Goal: Task Accomplishment & Management: Use online tool/utility

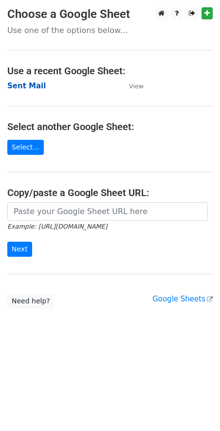
click at [34, 83] on strong "Sent Mail" at bounding box center [26, 86] width 38 height 9
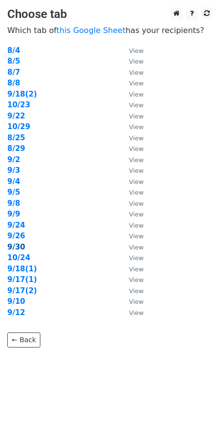
click at [16, 244] on strong "9/30" at bounding box center [16, 247] width 18 height 9
click at [16, 250] on strong "9/30" at bounding box center [16, 247] width 18 height 9
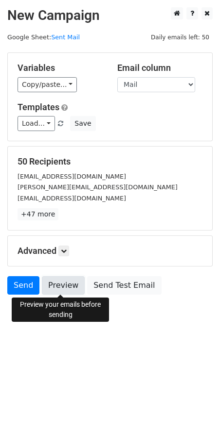
click at [70, 286] on link "Preview" at bounding box center [63, 285] width 43 height 18
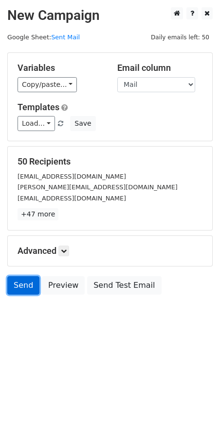
click at [34, 284] on link "Send" at bounding box center [23, 285] width 32 height 18
